Goal: Navigation & Orientation: Find specific page/section

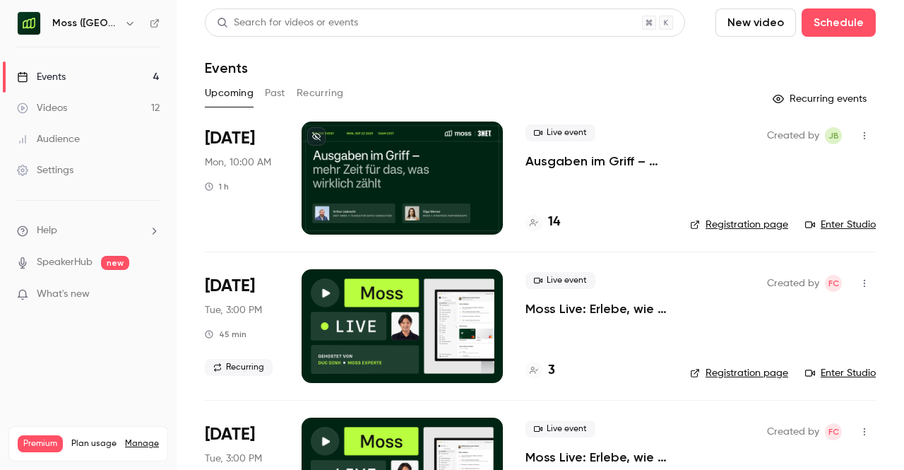
click at [539, 160] on p "Ausgaben im Griff – mehr Zeit für das, was wirklich zählt" at bounding box center [596, 161] width 142 height 17
click at [587, 160] on p "Ausgaben im Griff – mehr Zeit für das, was wirklich zählt" at bounding box center [596, 161] width 142 height 17
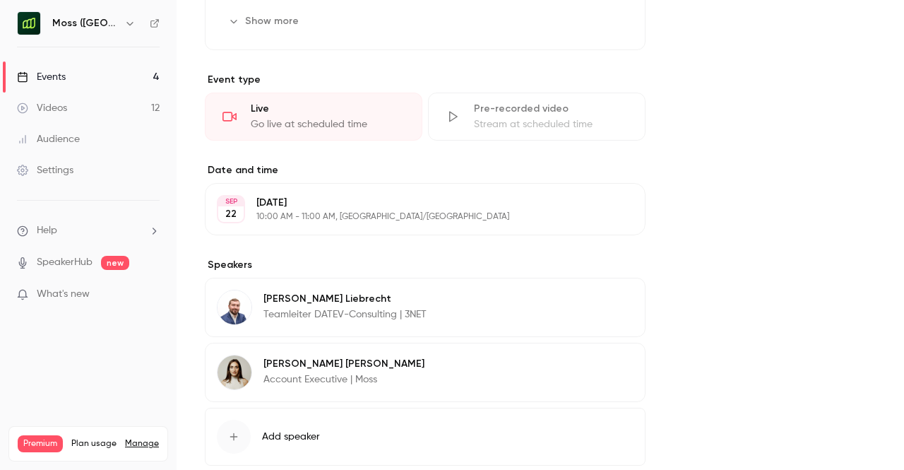
scroll to position [650, 0]
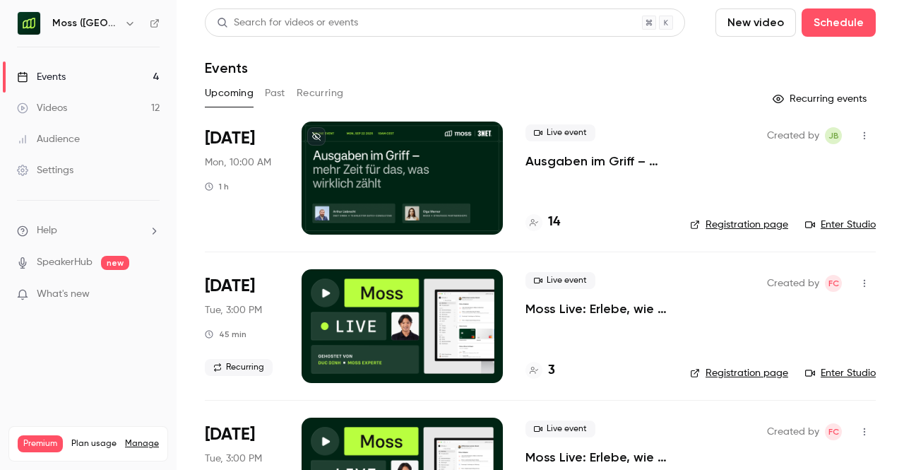
click at [824, 221] on link "Enter Studio" at bounding box center [840, 224] width 71 height 14
click at [833, 221] on link "Enter Studio" at bounding box center [840, 224] width 71 height 14
click at [826, 222] on link "Enter Studio" at bounding box center [840, 224] width 71 height 14
click at [65, 173] on div "Settings" at bounding box center [45, 170] width 56 height 14
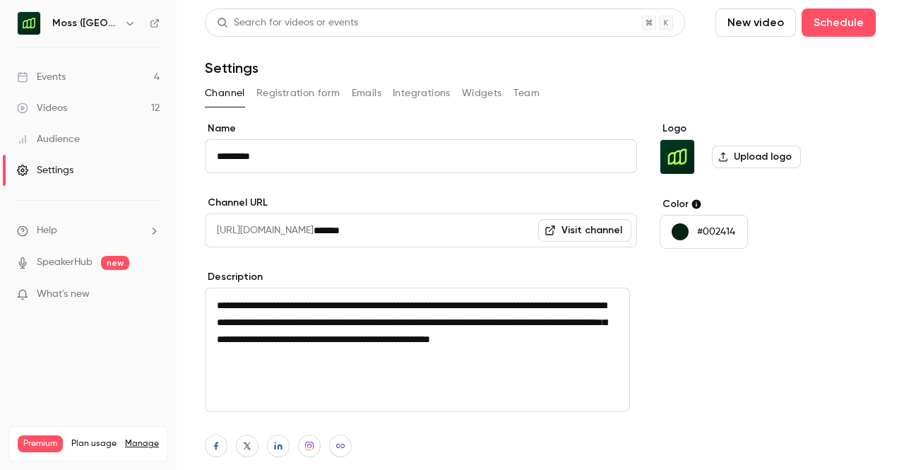
click at [83, 114] on link "Videos 12" at bounding box center [88, 107] width 177 height 31
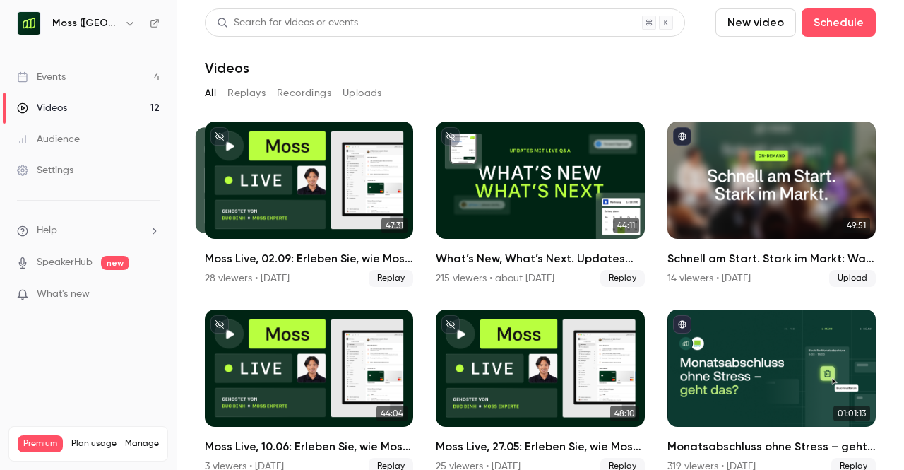
click at [79, 256] on link "SpeakerHub" at bounding box center [65, 262] width 56 height 15
click at [98, 77] on link "Events 4" at bounding box center [88, 76] width 177 height 31
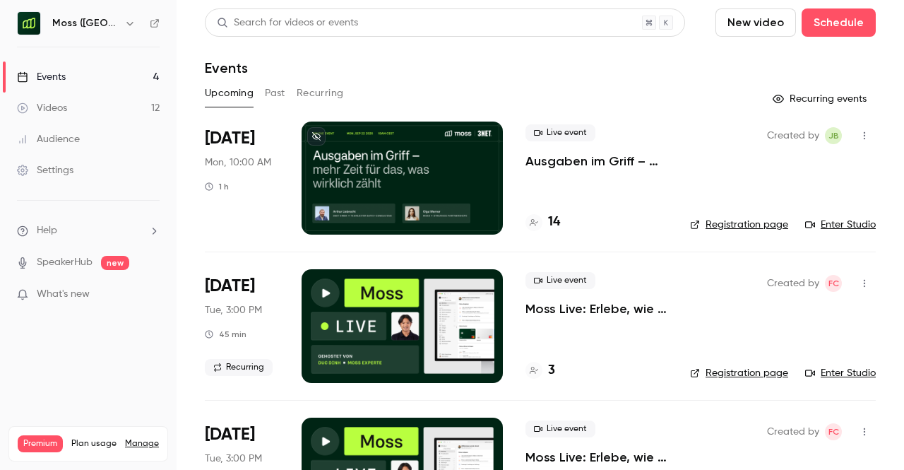
click at [820, 225] on link "Enter Studio" at bounding box center [840, 224] width 71 height 14
click at [824, 228] on link "Enter Studio" at bounding box center [840, 224] width 71 height 14
click at [815, 226] on link "Enter Studio" at bounding box center [840, 224] width 71 height 14
